Goal: Information Seeking & Learning: Find specific fact

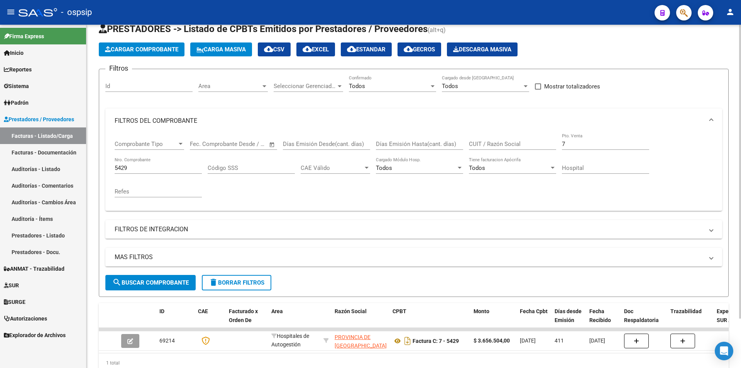
scroll to position [58, 0]
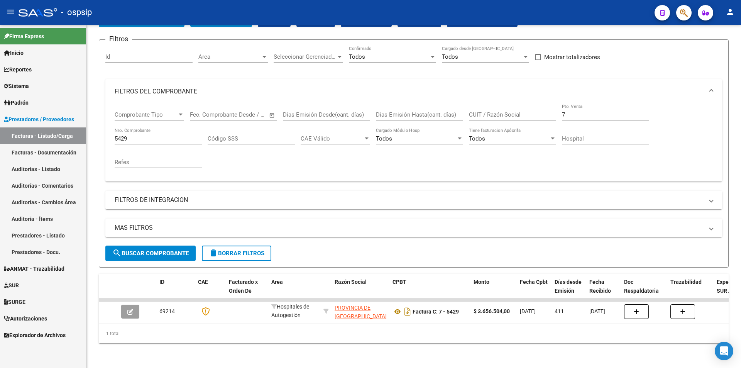
click at [690, 15] on button "button" at bounding box center [683, 12] width 15 height 15
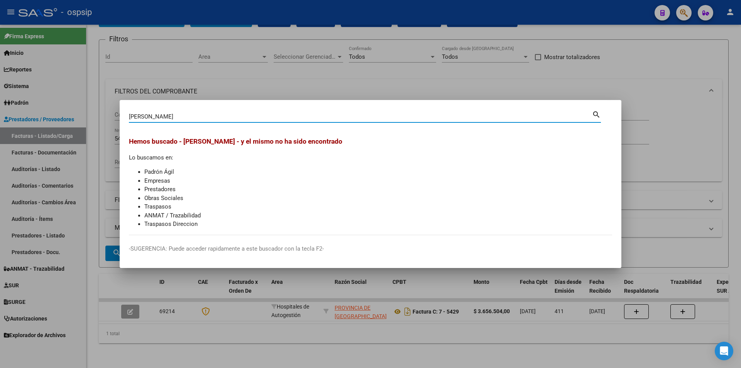
type input "[PERSON_NAME]"
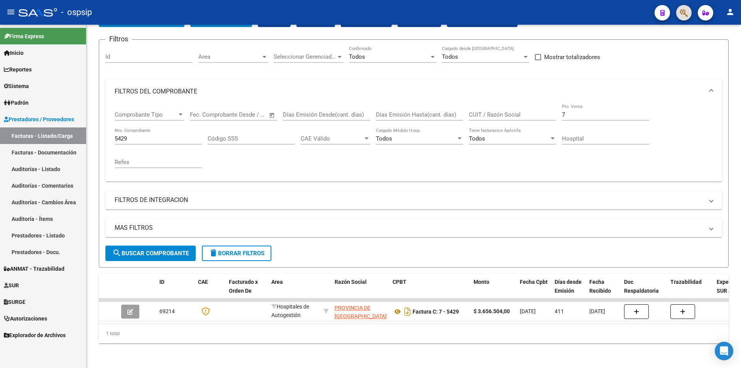
click at [695, 14] on mat-toolbar "menu - ospsip person" at bounding box center [370, 12] width 741 height 25
click at [688, 16] on button "button" at bounding box center [683, 12] width 15 height 15
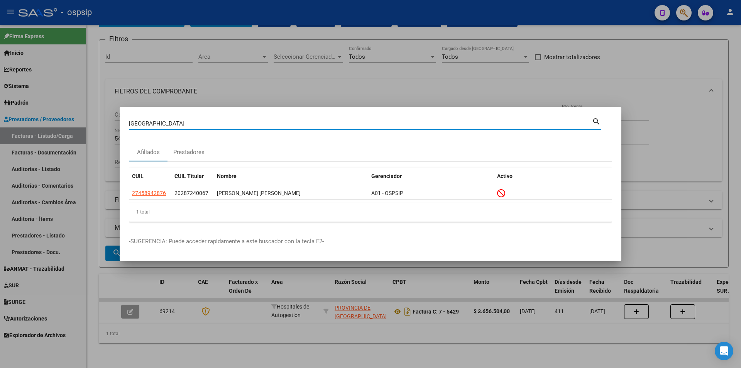
type input "[GEOGRAPHIC_DATA]"
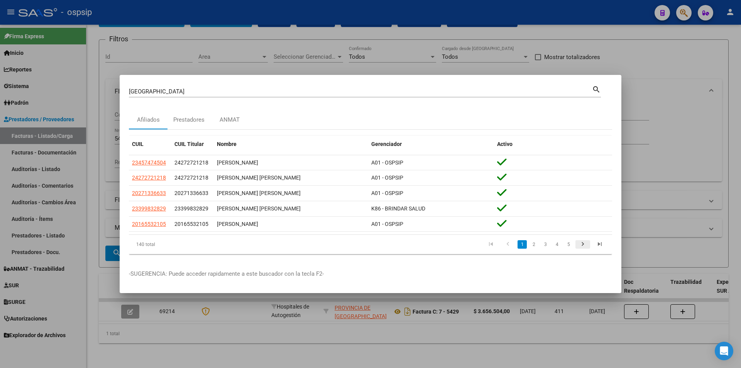
click at [584, 247] on icon "go to next page" at bounding box center [582, 244] width 10 height 9
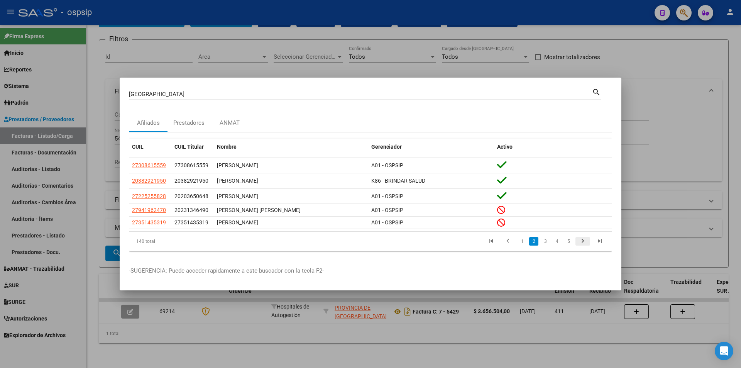
click at [582, 244] on icon "go to next page" at bounding box center [582, 241] width 10 height 9
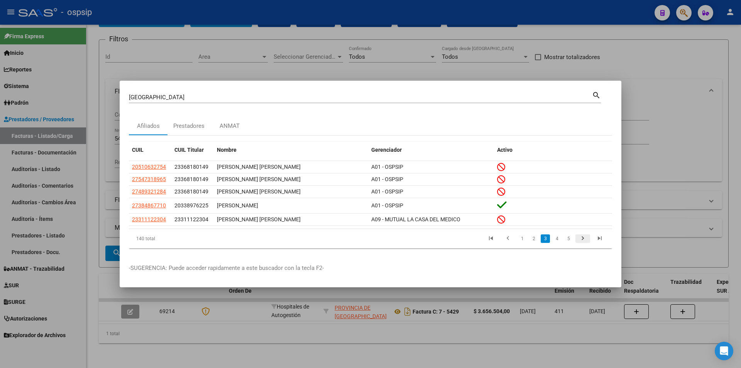
click at [582, 244] on icon "go to next page" at bounding box center [582, 239] width 10 height 9
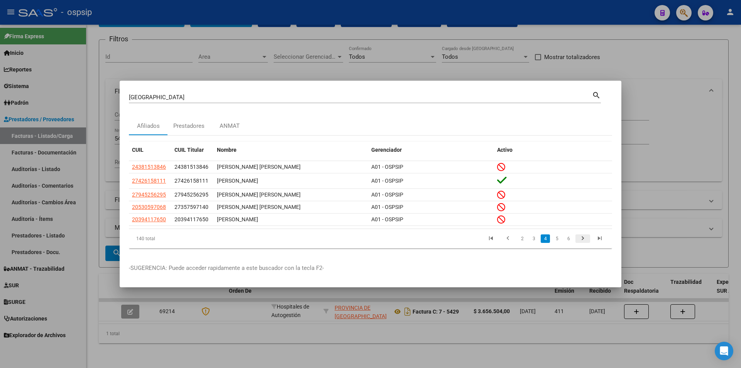
click at [582, 244] on icon "go to next page" at bounding box center [582, 239] width 10 height 9
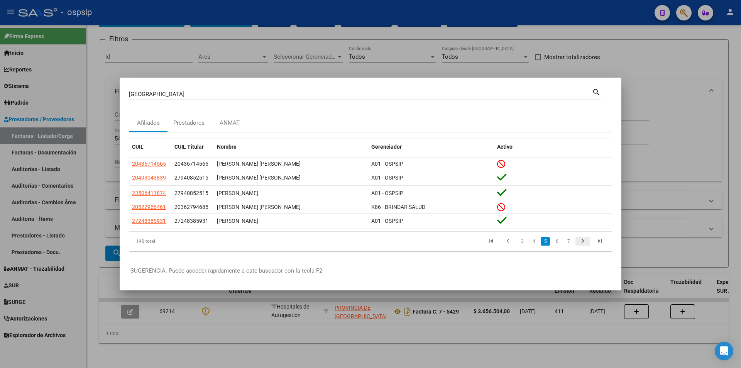
click at [582, 244] on icon "go to next page" at bounding box center [582, 241] width 10 height 9
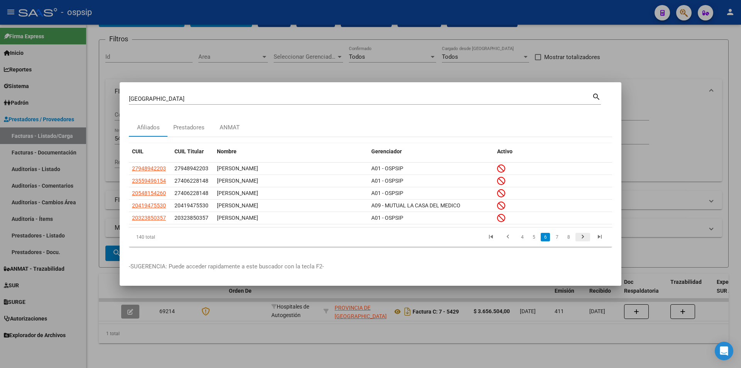
click at [582, 243] on li at bounding box center [582, 236] width 17 height 13
click at [585, 238] on icon "go to next page" at bounding box center [582, 237] width 10 height 9
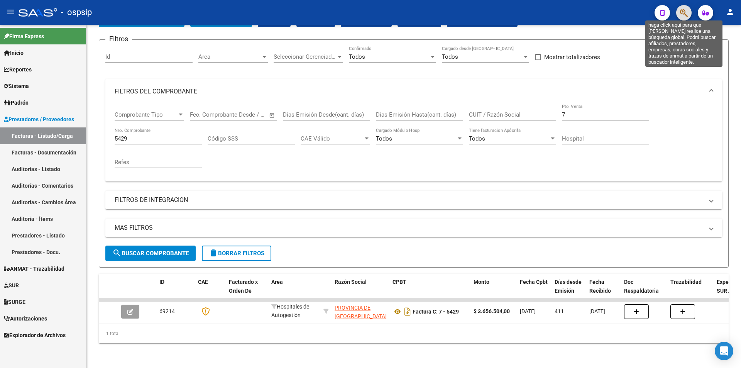
click at [685, 18] on span "button" at bounding box center [684, 13] width 8 height 16
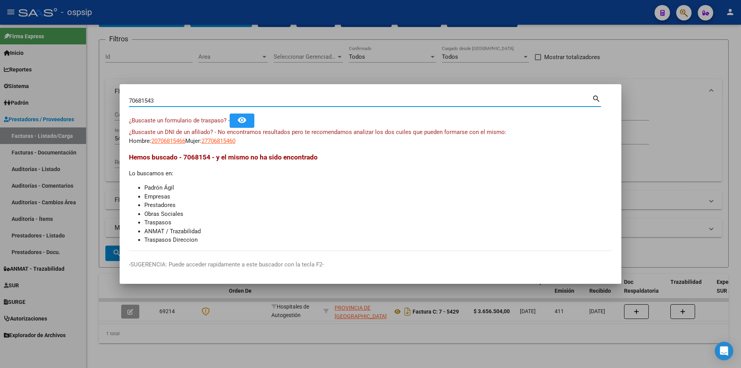
type input "70681543"
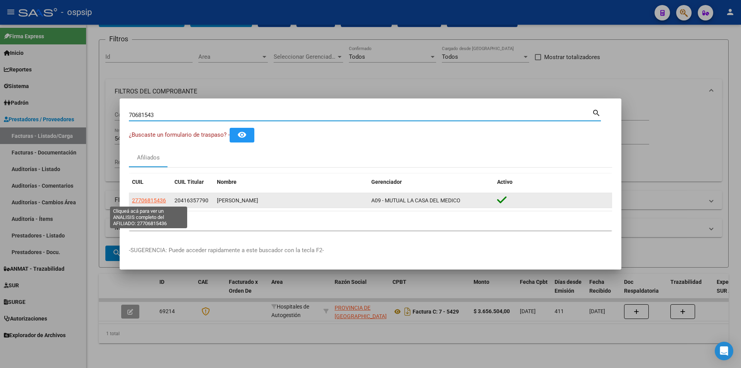
click at [145, 200] on span "27706815436" at bounding box center [149, 200] width 34 height 6
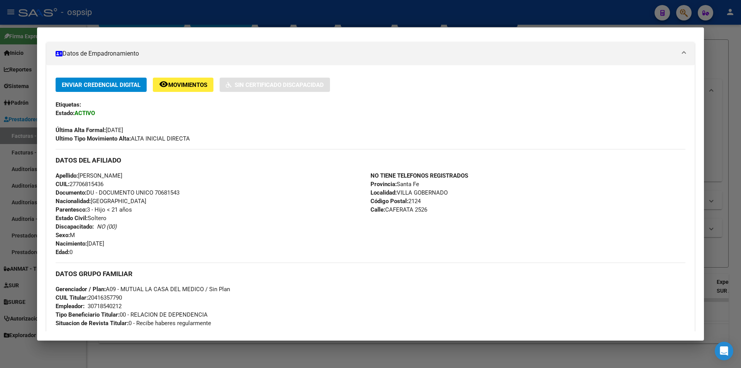
scroll to position [116, 0]
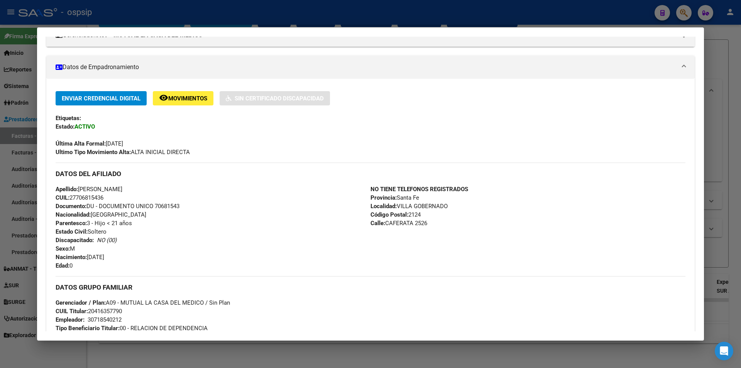
drag, startPoint x: 101, startPoint y: 138, endPoint x: 174, endPoint y: 141, distance: 73.0
click at [174, 141] on div "Última Alta Formal: [DATE]" at bounding box center [371, 139] width 630 height 17
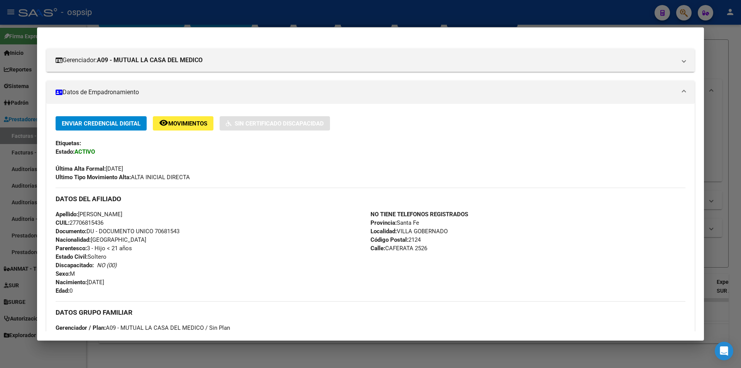
scroll to position [77, 0]
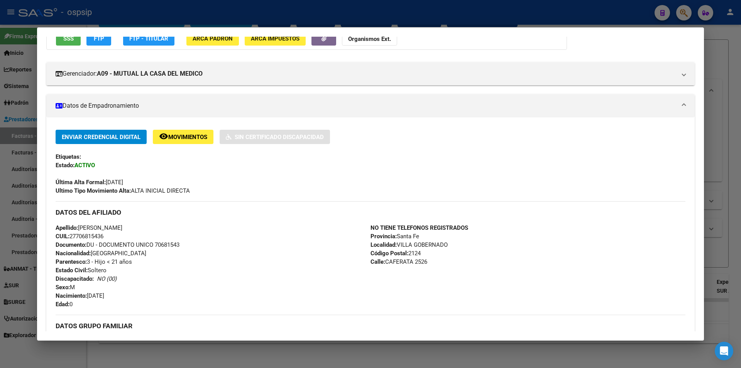
drag, startPoint x: 158, startPoint y: 191, endPoint x: 169, endPoint y: 191, distance: 11.6
click at [169, 191] on span "Ultimo Tipo Movimiento Alta: ALTA INICIAL DIRECTA" at bounding box center [123, 190] width 134 height 7
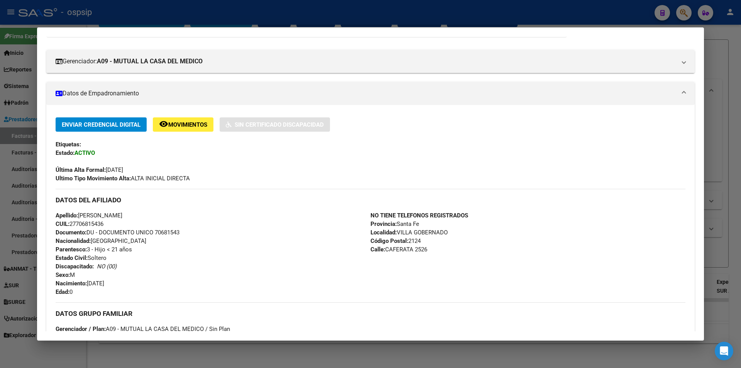
scroll to position [76, 0]
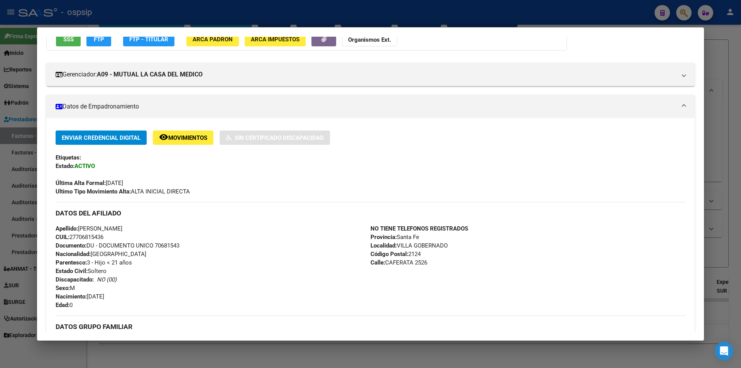
drag, startPoint x: 88, startPoint y: 297, endPoint x: 115, endPoint y: 298, distance: 27.4
click at [104, 298] on span "Nacimiento: [DEMOGRAPHIC_DATA]" at bounding box center [80, 296] width 49 height 7
click at [120, 290] on div "Apellido: [PERSON_NAME]: 27706815436 Documento: DU - DOCUMENTO UNICO 70681543 N…" at bounding box center [213, 266] width 315 height 85
drag, startPoint x: 110, startPoint y: 181, endPoint x: 124, endPoint y: 177, distance: 15.2
click at [123, 177] on div "Última Alta Formal: [DATE]" at bounding box center [371, 178] width 630 height 17
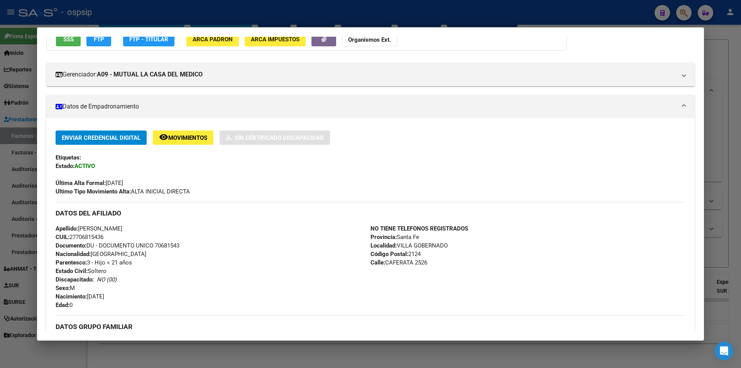
click at [139, 180] on div "Última Alta Formal: [DATE]" at bounding box center [371, 178] width 630 height 17
drag, startPoint x: 135, startPoint y: 190, endPoint x: 107, endPoint y: 184, distance: 28.7
click at [107, 184] on div "Enviar Credencial Digital remove_red_eye Movimientos Sin Certificado Discapacid…" at bounding box center [371, 162] width 630 height 65
click at [107, 184] on span "Última Alta Formal: [DATE]" at bounding box center [90, 182] width 68 height 7
drag, startPoint x: 107, startPoint y: 184, endPoint x: 170, endPoint y: 187, distance: 63.7
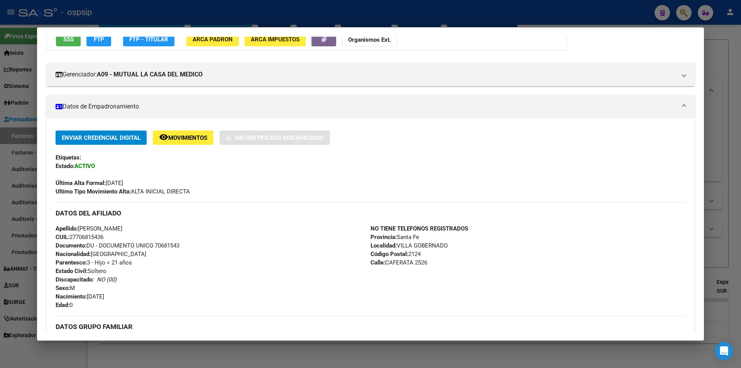
click at [170, 187] on div "Enviar Credencial Digital remove_red_eye Movimientos Sin Certificado Discapacid…" at bounding box center [371, 162] width 630 height 65
click at [170, 188] on span "Ultimo Tipo Movimiento Alta: ALTA INICIAL DIRECTA" at bounding box center [123, 191] width 134 height 7
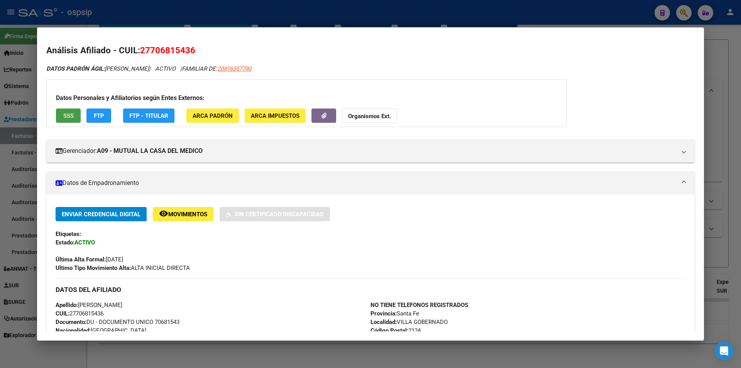
click at [61, 116] on button "SSS" at bounding box center [68, 115] width 25 height 14
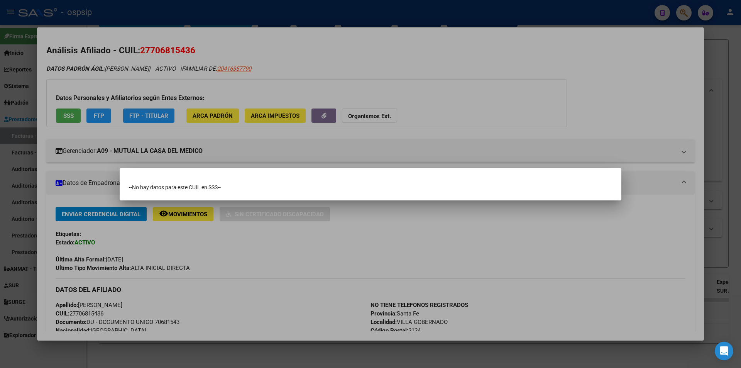
click at [151, 152] on div at bounding box center [370, 184] width 741 height 368
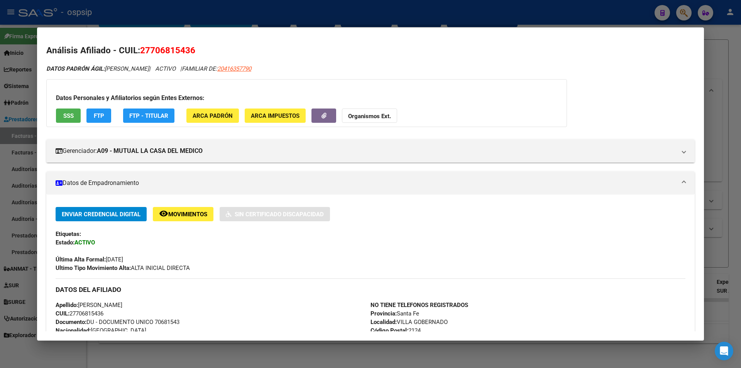
click at [82, 119] on div "Datos Personales y Afiliatorios según Entes Externos: SSS FTP FTP - Titular ARC…" at bounding box center [306, 103] width 520 height 48
click at [64, 118] on span "SSS" at bounding box center [68, 115] width 10 height 7
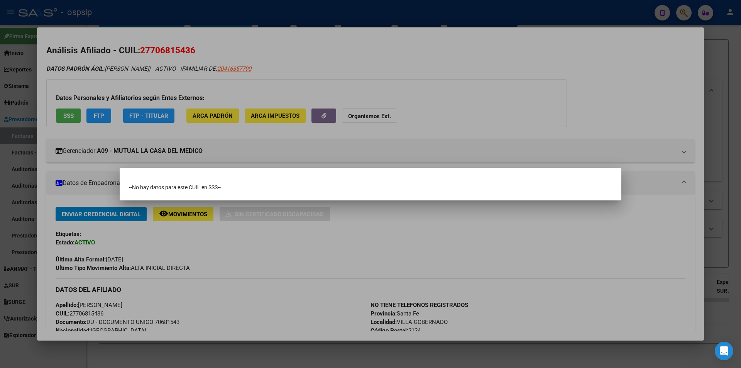
click at [64, 118] on div at bounding box center [370, 184] width 741 height 368
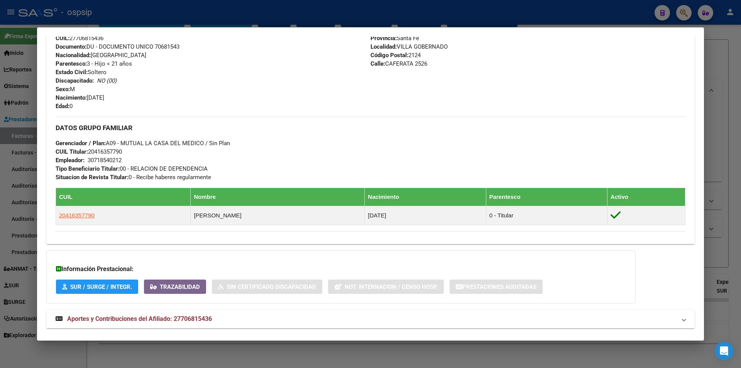
scroll to position [308, 0]
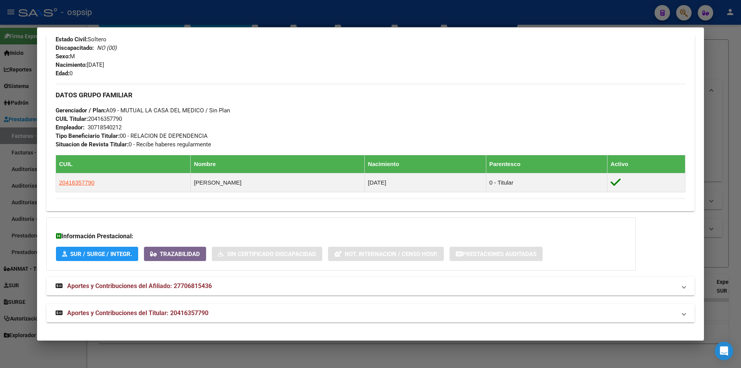
click at [154, 306] on mat-expansion-panel-header "Aportes y Contribuciones del Titular: 20416357790" at bounding box center [370, 313] width 648 height 19
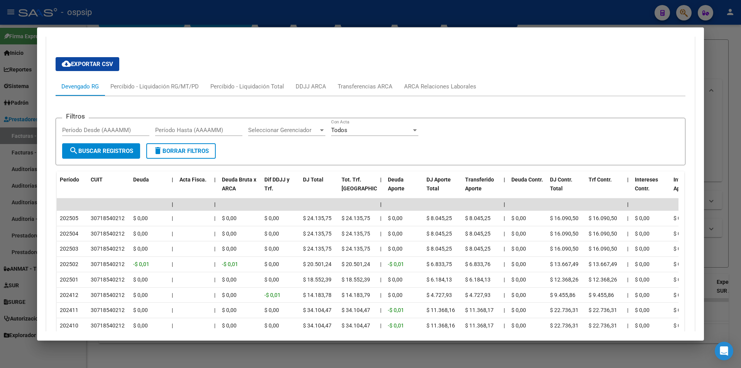
scroll to position [616, 0]
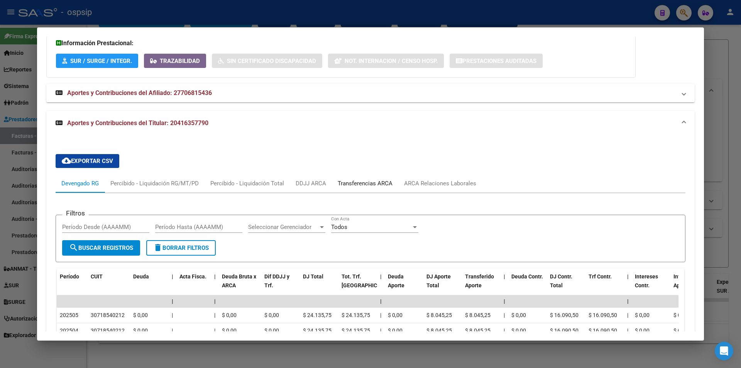
click at [393, 192] on div "Transferencias ARCA" at bounding box center [365, 183] width 66 height 19
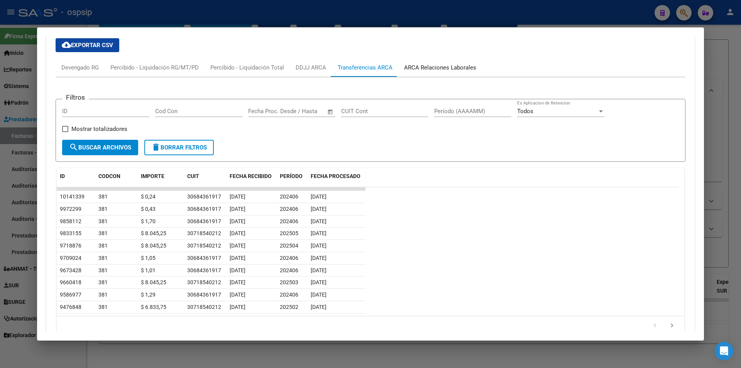
click at [447, 72] on div "ARCA Relaciones Laborales" at bounding box center [440, 67] width 72 height 8
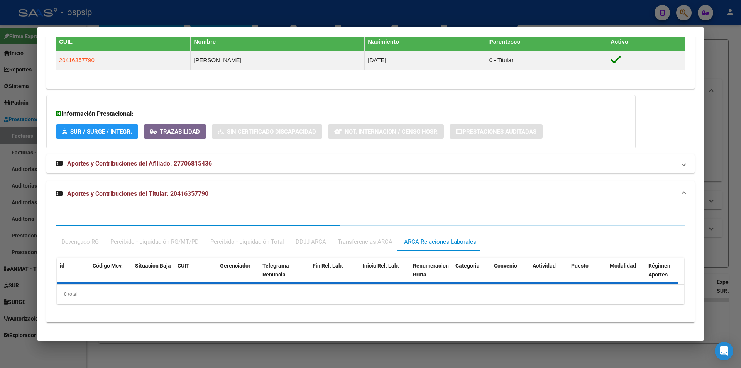
scroll to position [466, 0]
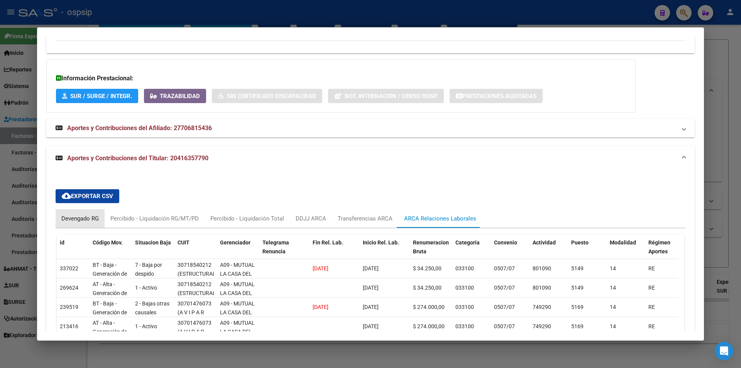
click at [95, 213] on div "Devengado RG" at bounding box center [80, 218] width 49 height 19
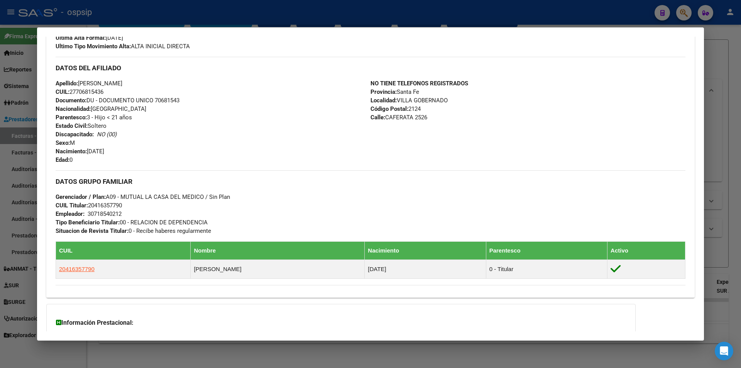
scroll to position [149, 0]
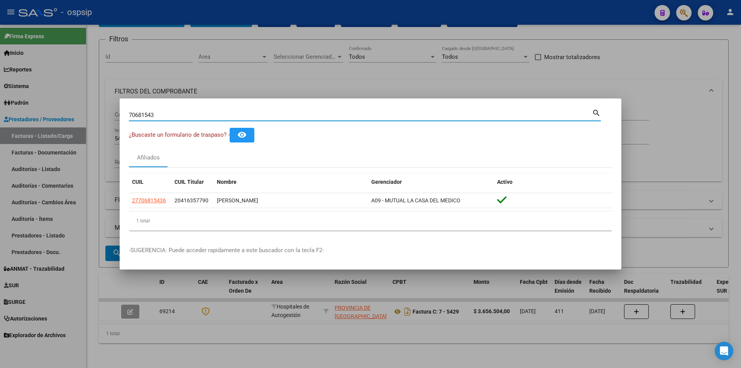
click at [217, 115] on input "70681543" at bounding box center [360, 114] width 463 height 7
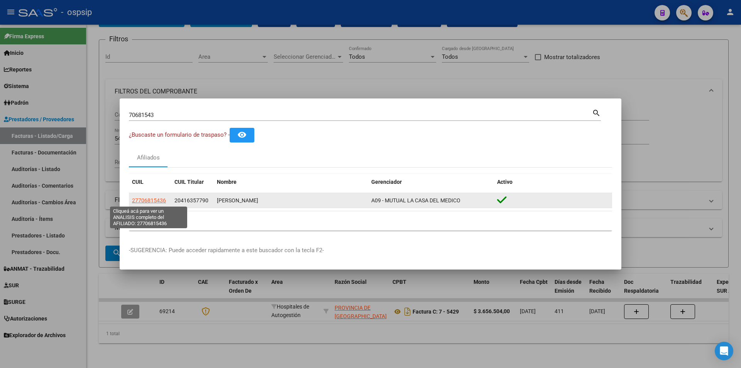
click at [150, 198] on span "27706815436" at bounding box center [149, 200] width 34 height 6
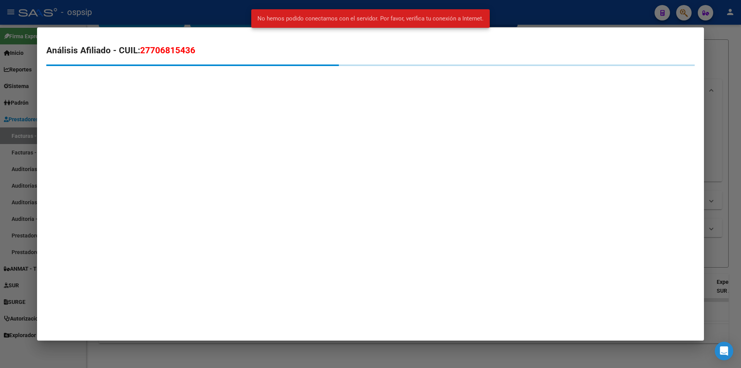
click at [0, 168] on div at bounding box center [370, 184] width 741 height 368
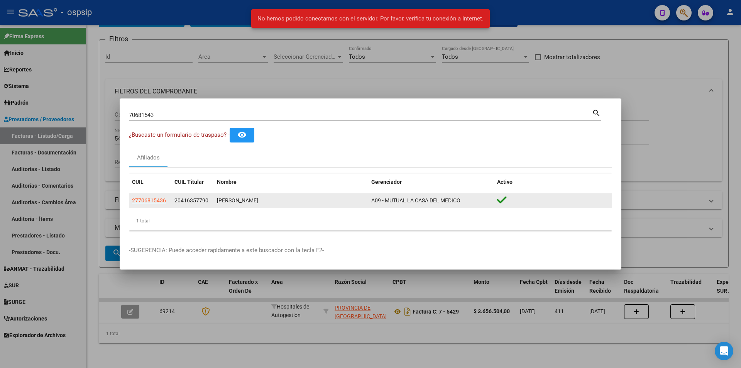
click at [166, 202] on div "27706815436" at bounding box center [150, 200] width 36 height 9
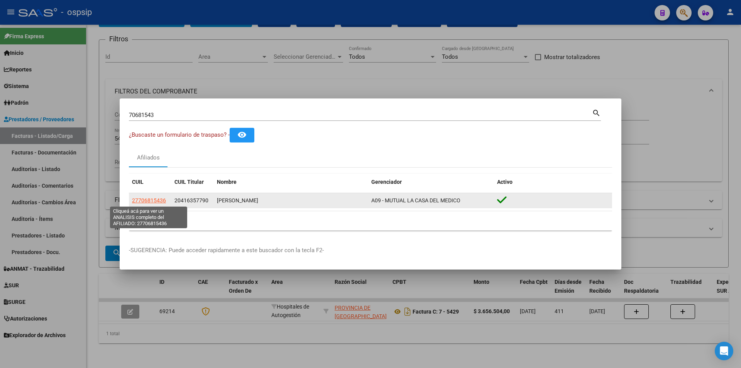
drag, startPoint x: 154, startPoint y: 202, endPoint x: 150, endPoint y: 202, distance: 4.2
click at [150, 202] on span "27706815436" at bounding box center [149, 200] width 34 height 6
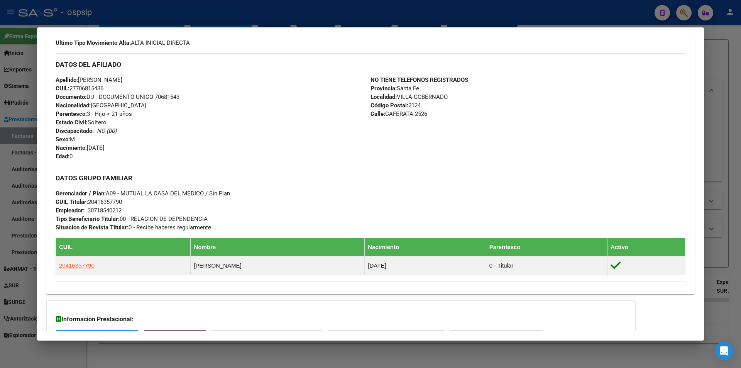
scroll to position [308, 0]
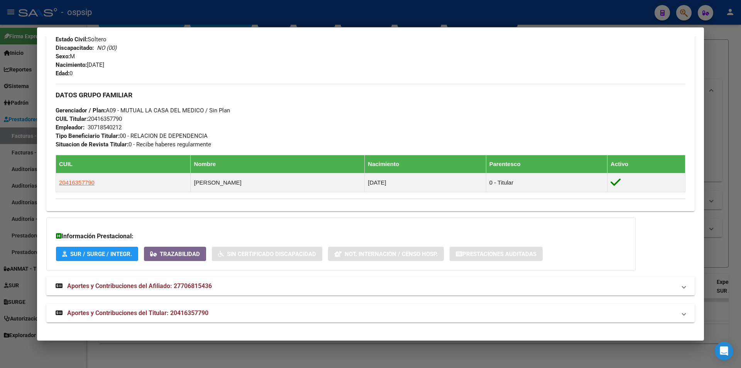
drag, startPoint x: 89, startPoint y: 63, endPoint x: 167, endPoint y: 66, distance: 78.0
click at [167, 66] on div "Apellido: [PERSON_NAME]: 27706815436 Documento: DU - DOCUMENTO UNICO 70681543 N…" at bounding box center [213, 35] width 315 height 85
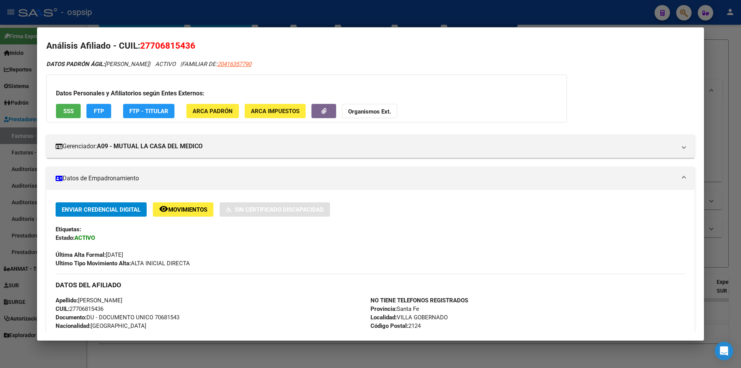
scroll to position [0, 0]
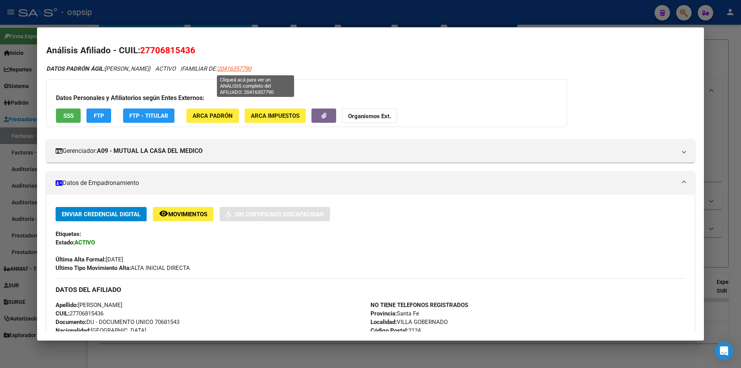
click at [251, 70] on span "20416357790" at bounding box center [234, 68] width 34 height 7
type textarea "20416357790"
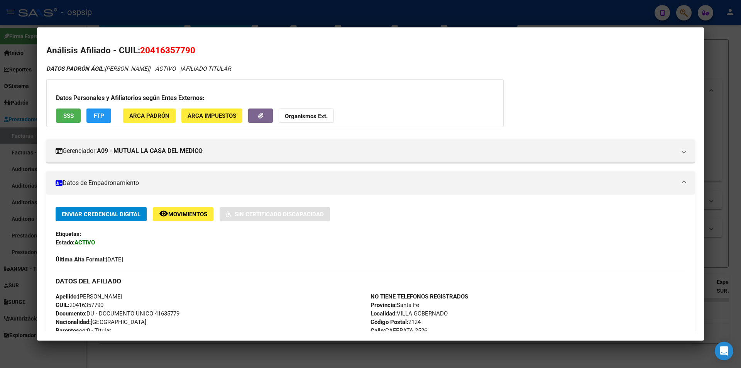
click at [0, 85] on div at bounding box center [370, 184] width 741 height 368
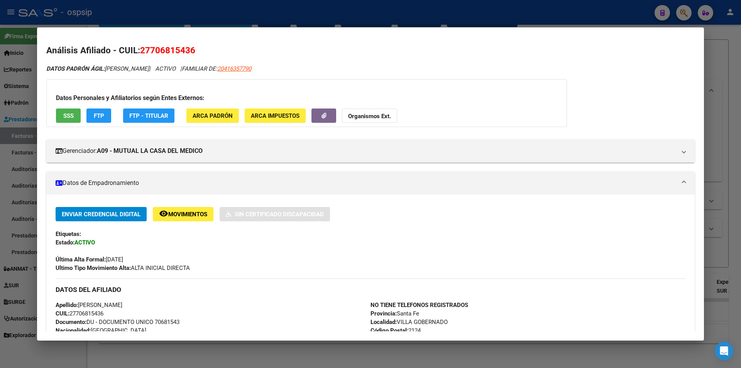
click at [26, 134] on div at bounding box center [370, 184] width 741 height 368
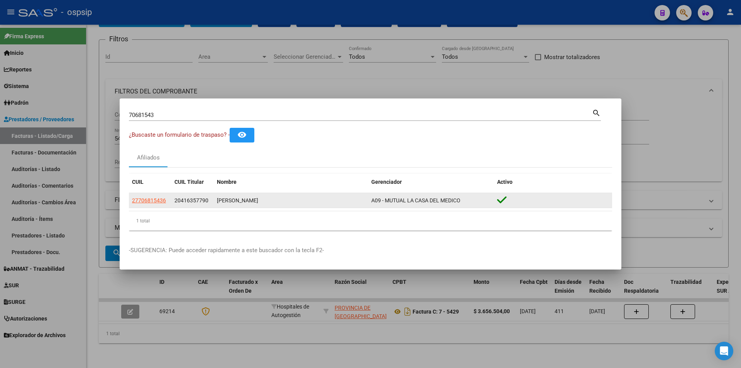
drag, startPoint x: 378, startPoint y: 201, endPoint x: 401, endPoint y: 199, distance: 23.6
click at [401, 199] on datatable-body-cell "A09 - MUTUAL LA CASA DEL MEDICO" at bounding box center [431, 200] width 126 height 15
click at [424, 204] on div "A09 - MUTUAL LA CASA DEL MEDICO" at bounding box center [431, 200] width 120 height 9
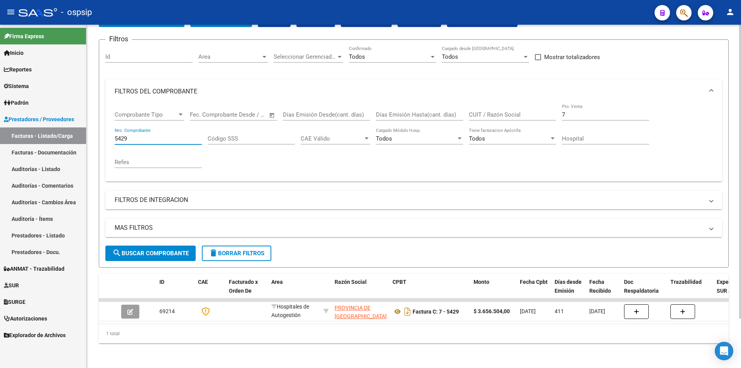
click at [163, 135] on input "5429" at bounding box center [158, 138] width 87 height 7
type input "542"
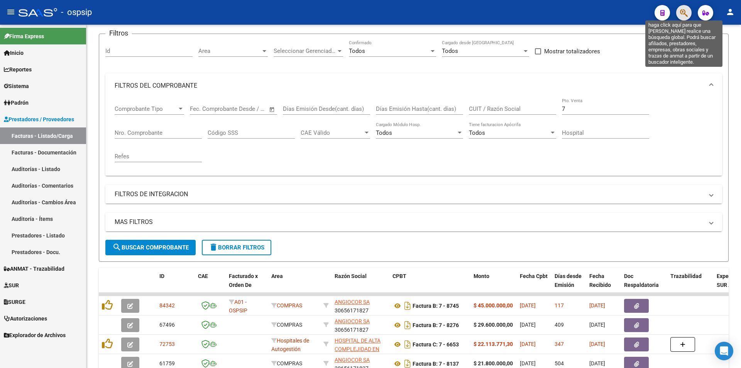
click at [681, 15] on icon "button" at bounding box center [684, 12] width 8 height 9
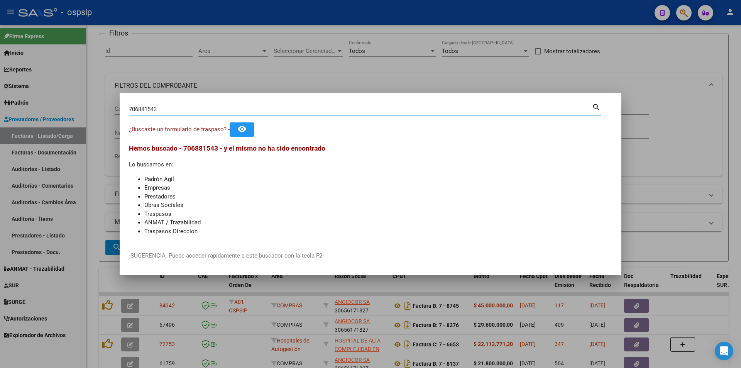
click at [145, 110] on input "706881543" at bounding box center [360, 109] width 463 height 7
type input "70681543"
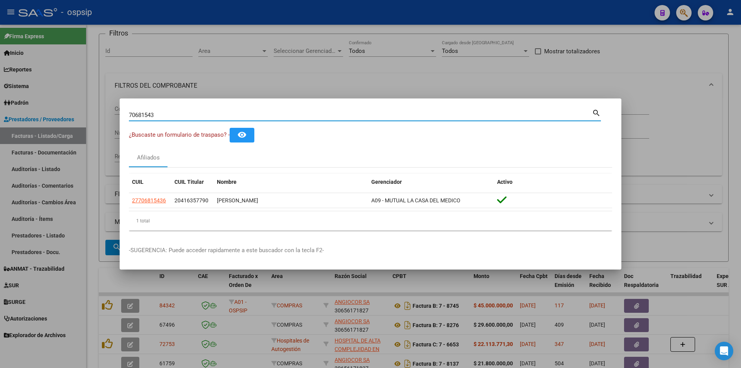
click at [154, 209] on datatable-selection "27706815436 20416357790 [PERSON_NAME] A09 - MUTUAL LA CASA DEL MEDICO" at bounding box center [370, 206] width 483 height 7
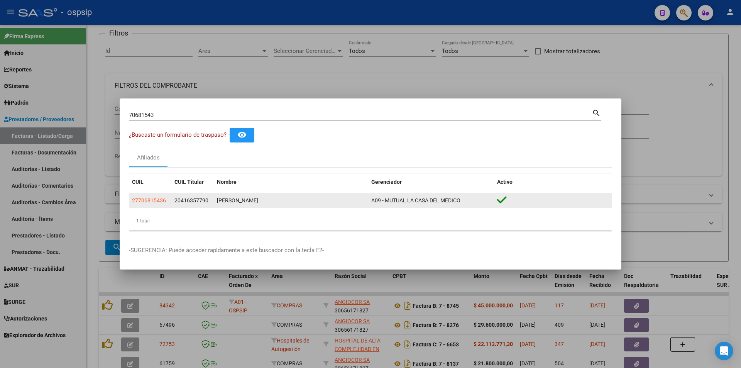
click at [155, 204] on app-link-go-to "27706815436" at bounding box center [149, 200] width 34 height 9
click at [161, 199] on span "27706815436" at bounding box center [149, 200] width 34 height 6
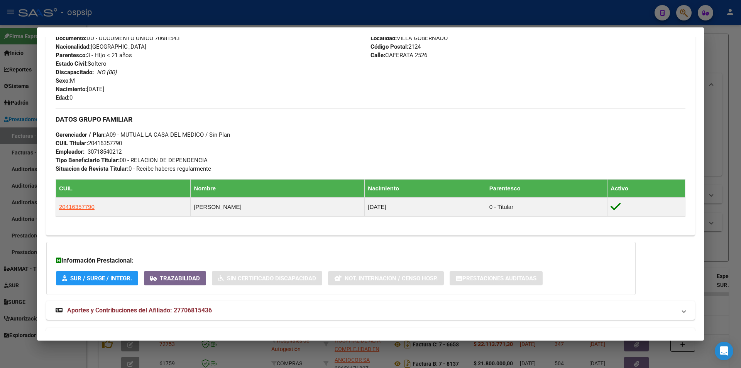
scroll to position [308, 0]
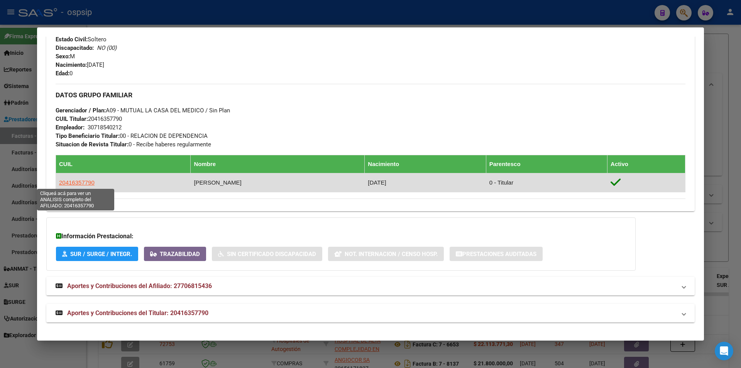
click at [87, 180] on span "20416357790" at bounding box center [76, 182] width 35 height 7
type textarea "20416357790"
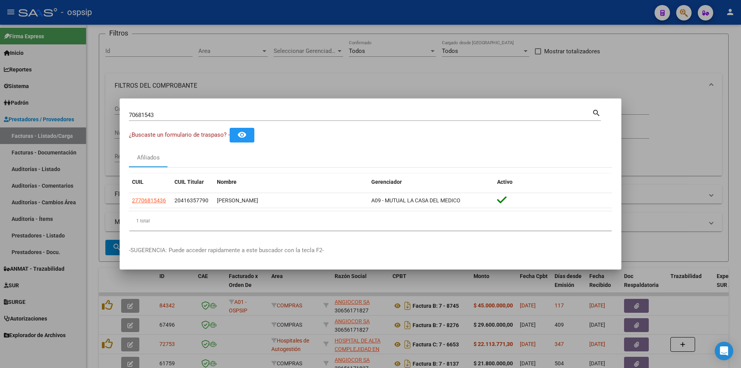
click at [162, 43] on div at bounding box center [370, 184] width 741 height 368
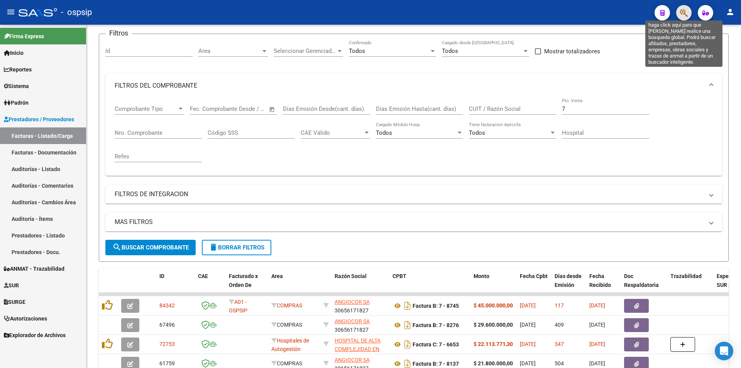
click at [681, 15] on icon "button" at bounding box center [684, 12] width 8 height 9
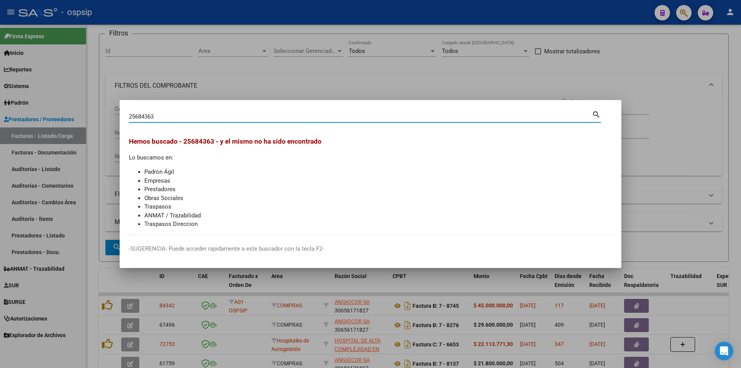
type input "25684363"
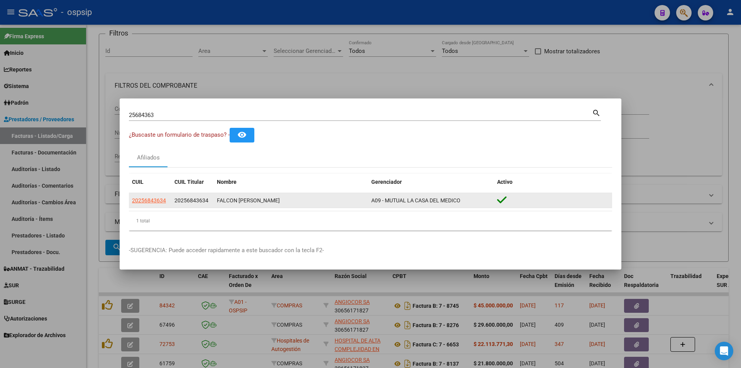
click at [154, 207] on datatable-body-cell "20256843634" at bounding box center [150, 200] width 42 height 15
click at [154, 203] on span "20256843634" at bounding box center [149, 200] width 34 height 6
type textarea "20256843634"
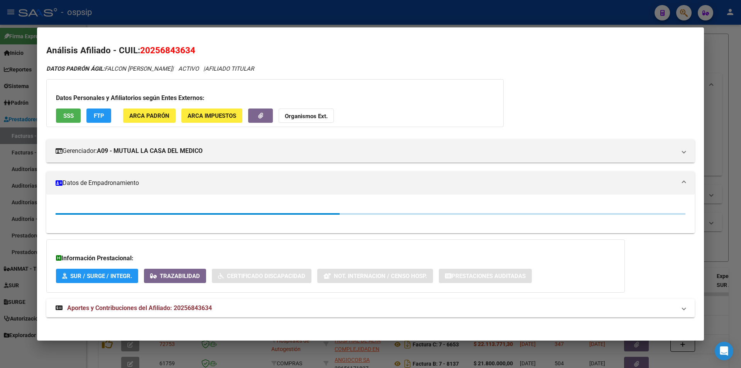
click at [80, 123] on div "Datos Personales y Afiliatorios según Entes Externos: SSS FTP ARCA Padrón ARCA …" at bounding box center [274, 103] width 457 height 48
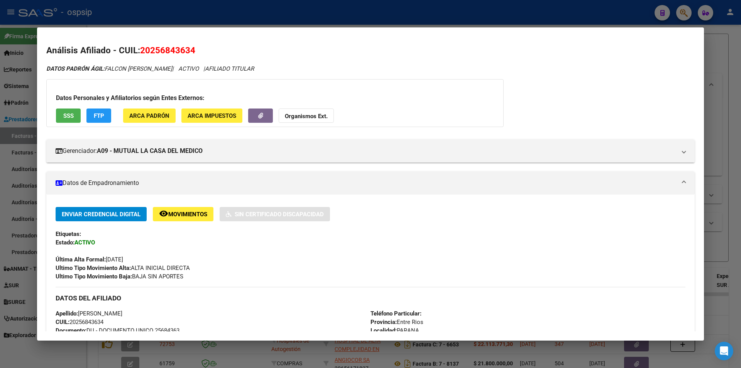
click at [76, 120] on button "SSS" at bounding box center [68, 115] width 25 height 14
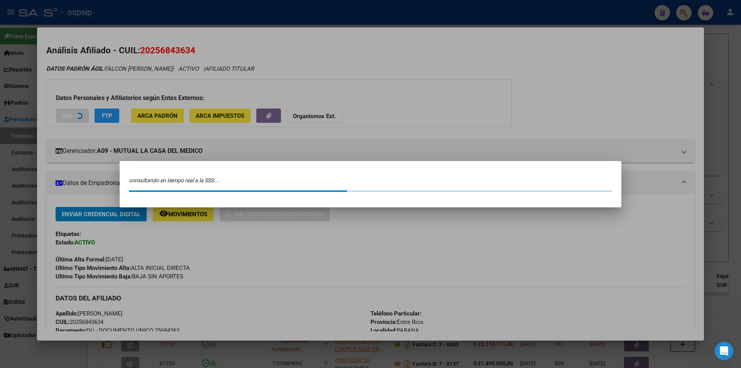
click at [26, 108] on div at bounding box center [370, 184] width 741 height 368
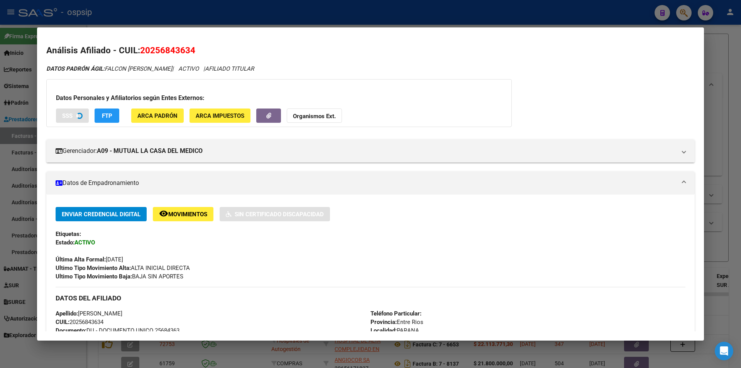
click at [26, 108] on div at bounding box center [370, 184] width 741 height 368
